Goal: Check status: Check status

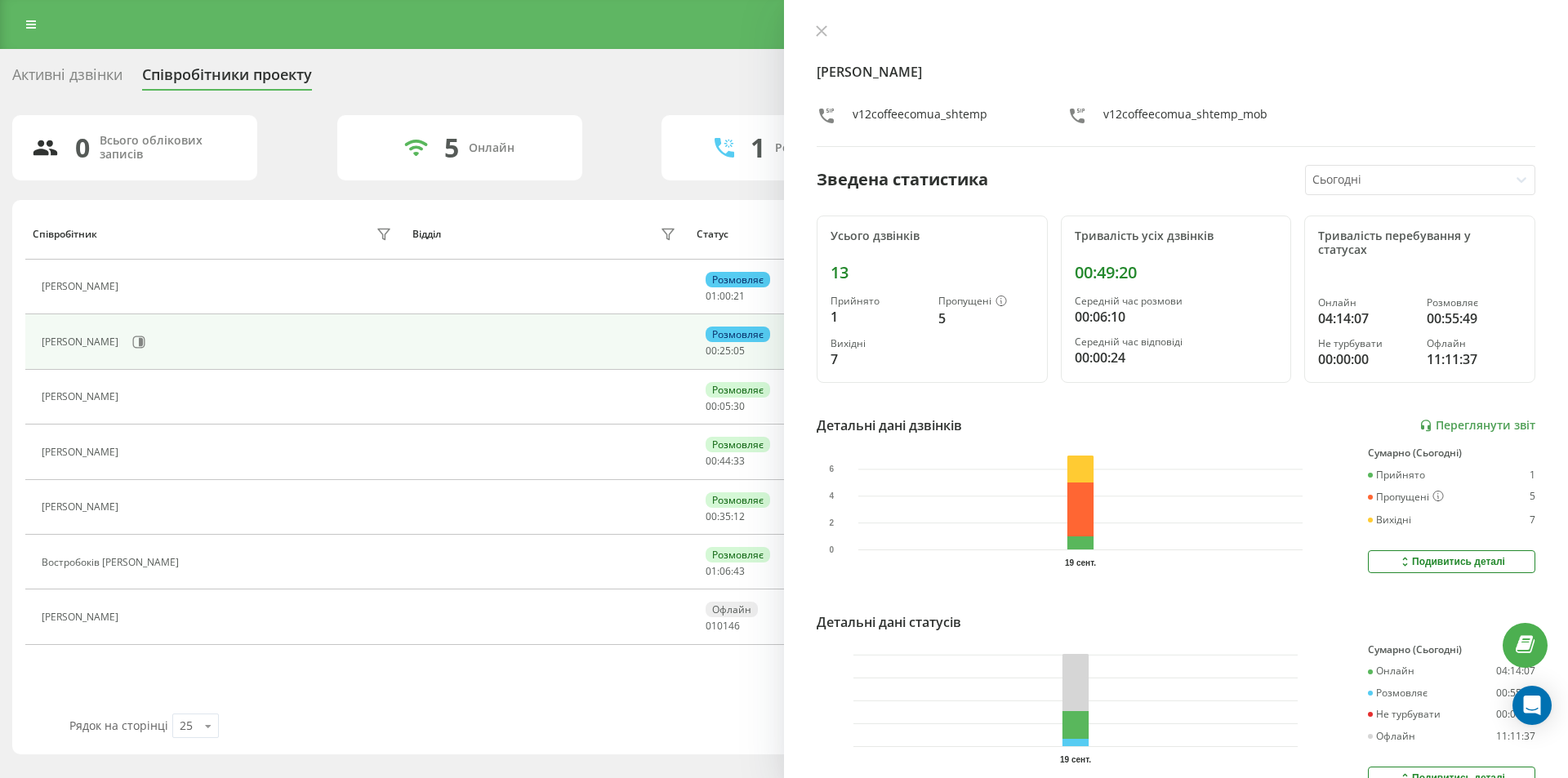
click at [824, 28] on icon at bounding box center [822, 31] width 9 height 9
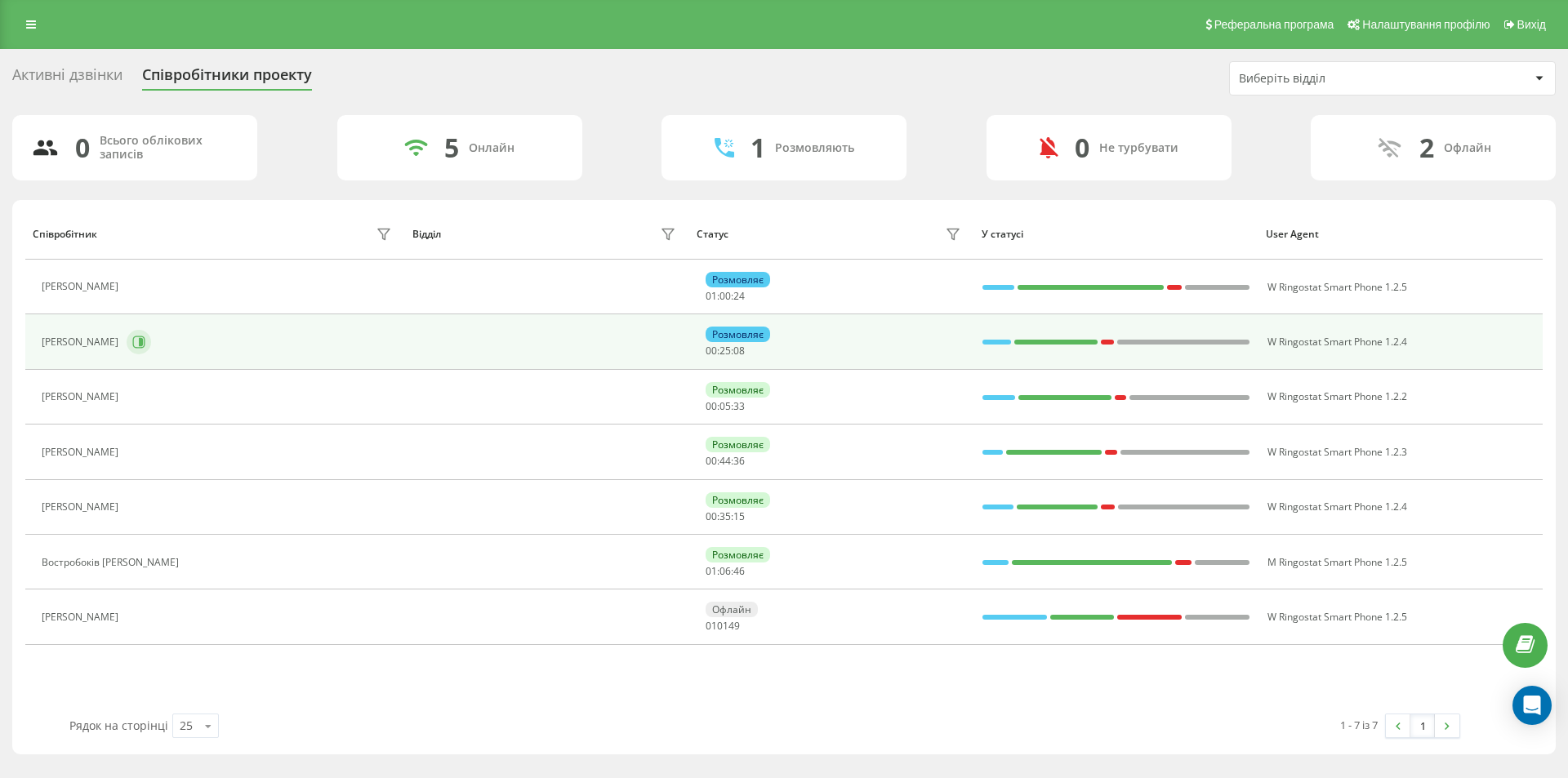
click at [151, 349] on button at bounding box center [139, 342] width 24 height 24
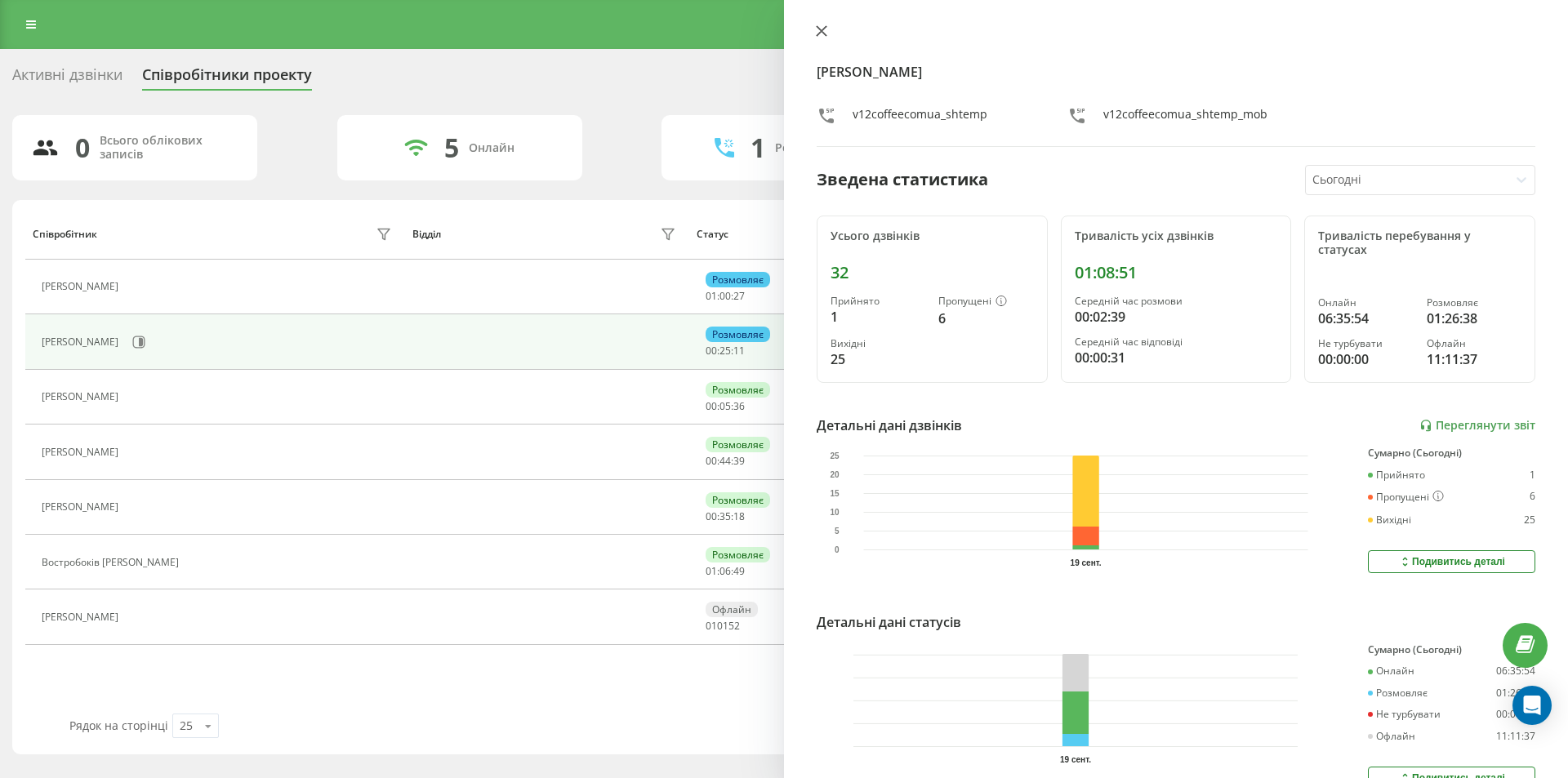
click at [814, 28] on button at bounding box center [822, 32] width 22 height 16
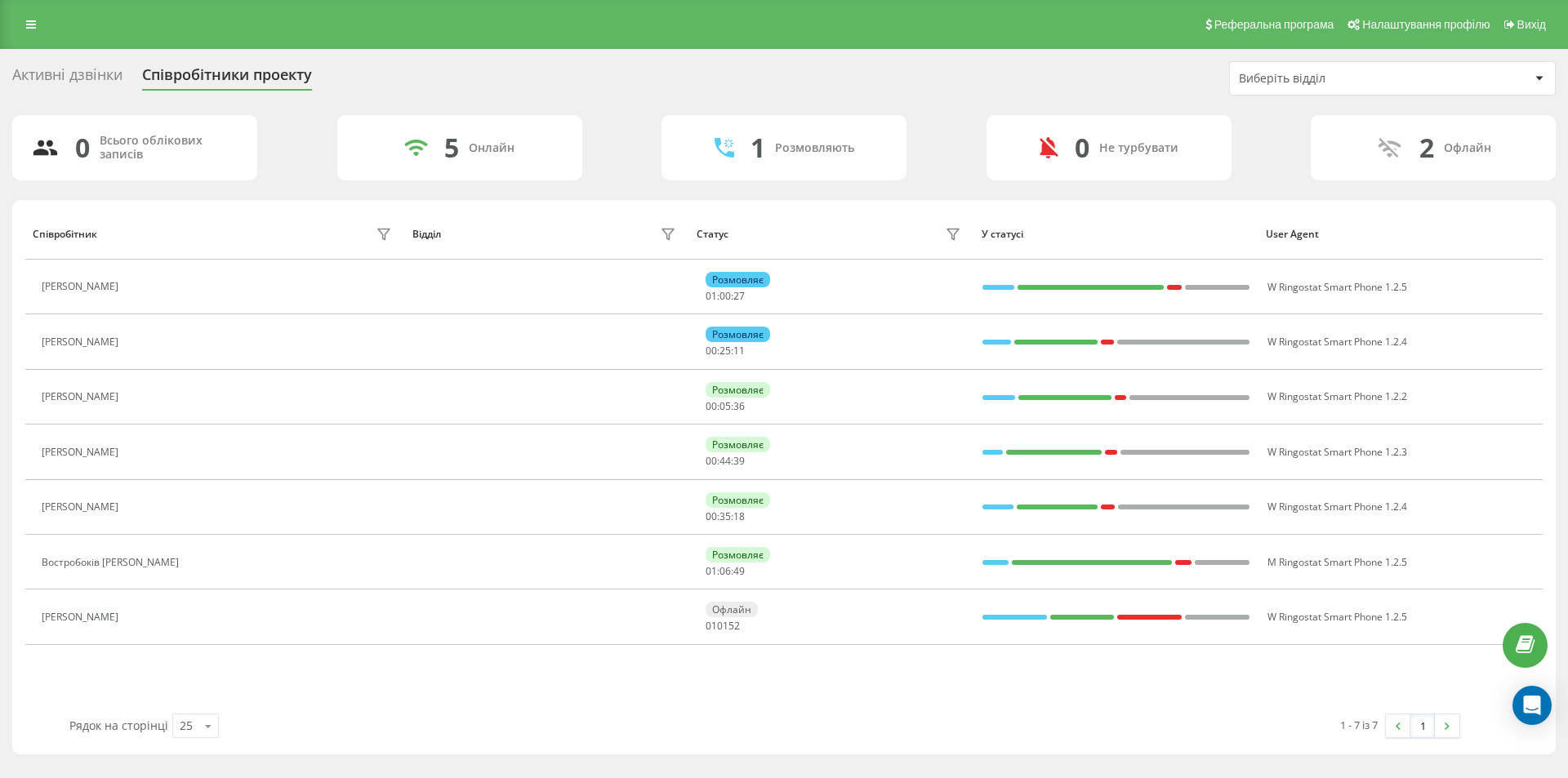
click at [625, 113] on div "Активні дзвінки Співробітники проекту Виберіть відділ 0 Всього облікових записі…" at bounding box center [784, 408] width 1544 height 693
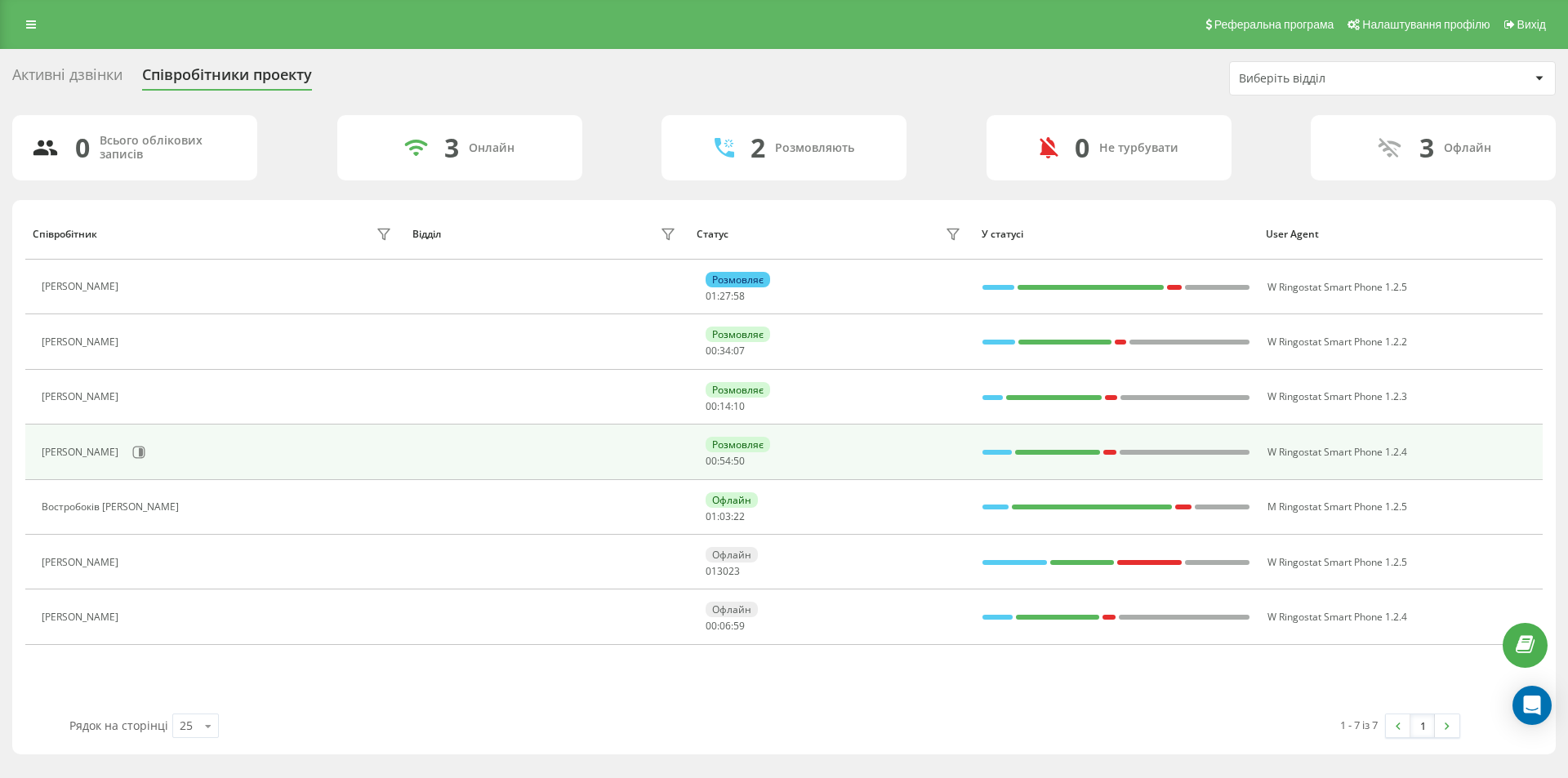
click at [183, 465] on div "[PERSON_NAME]" at bounding box center [218, 452] width 354 height 28
click at [146, 457] on icon at bounding box center [139, 452] width 13 height 13
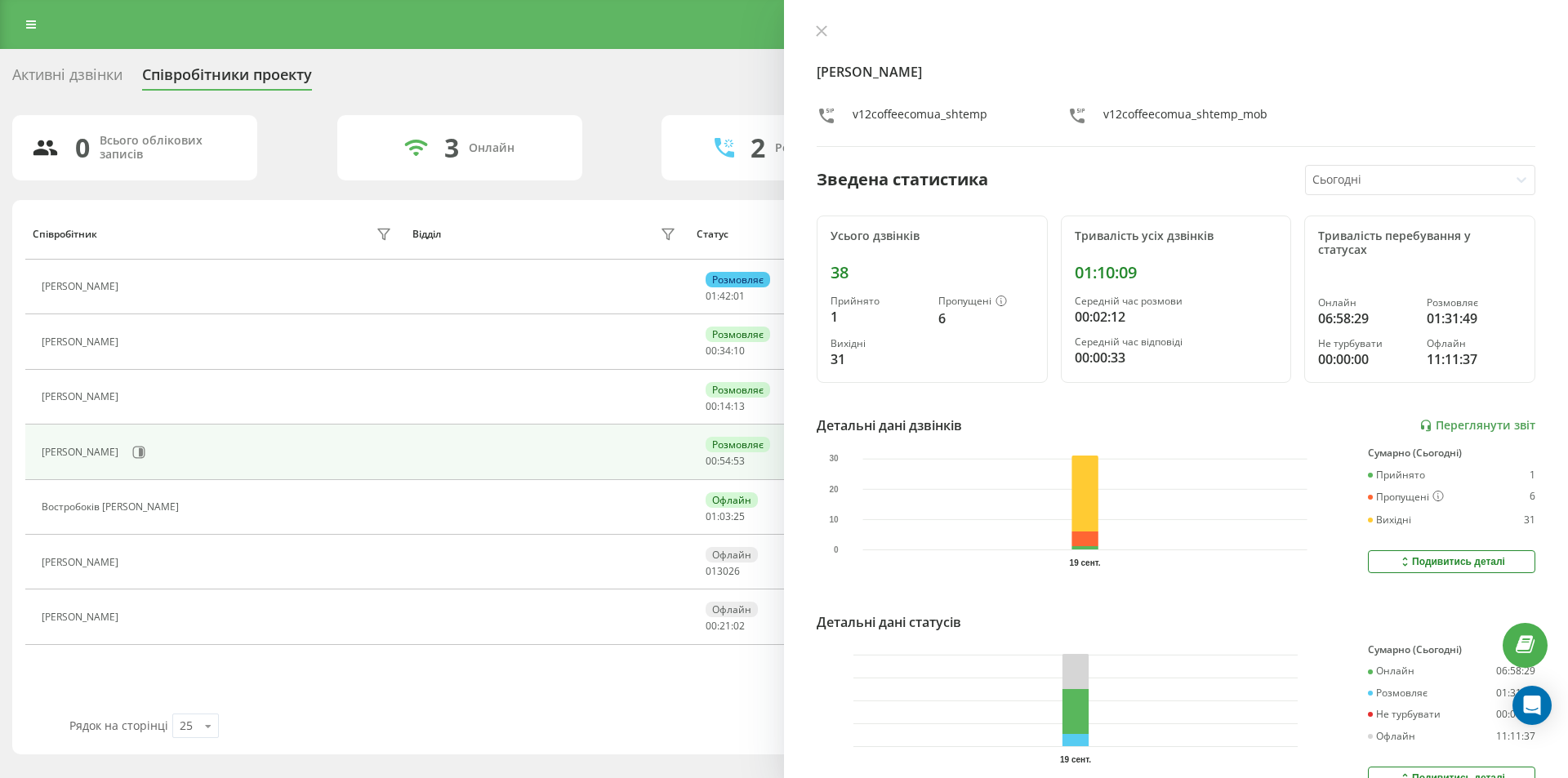
click at [964, 139] on div "Лясечко [PERSON_NAME] v12coffeecomua_shtemp v12coffeecomua_shtemp_mob" at bounding box center [1176, 86] width 718 height 122
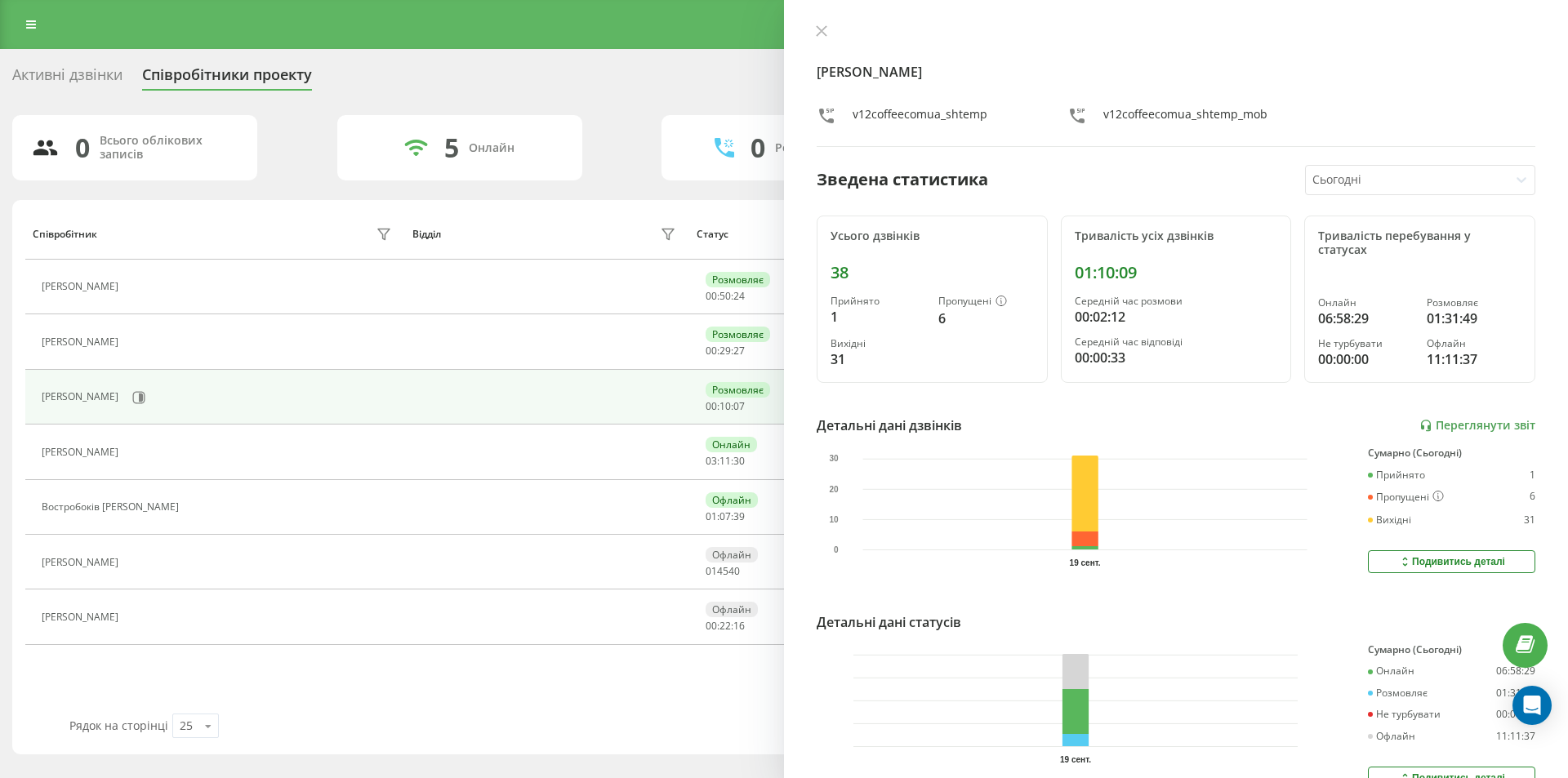
click at [1131, 54] on div "Лясечко [PERSON_NAME] v12coffeecomua_shtemp v12coffeecomua_shtemp_mob" at bounding box center [1176, 86] width 718 height 122
